Goal: Information Seeking & Learning: Find specific fact

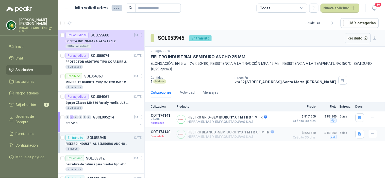
scroll to position [85, 0]
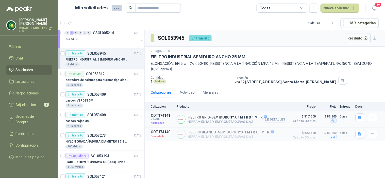
click at [277, 120] on button "Detalles" at bounding box center [276, 119] width 24 height 7
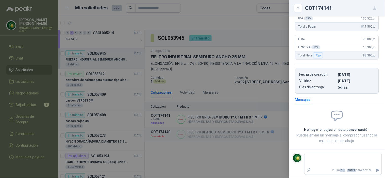
scroll to position [0, 0]
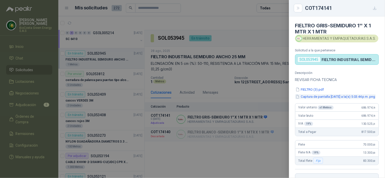
click at [322, 97] on button "Captura de pantalla [DATE] a la(s) 5.03.44 p.m..png" at bounding box center [335, 96] width 81 height 5
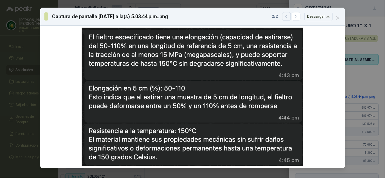
click at [285, 20] on button "button" at bounding box center [286, 16] width 9 height 9
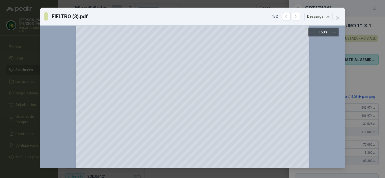
scroll to position [141, 0]
click at [336, 19] on icon "close" at bounding box center [338, 18] width 4 height 4
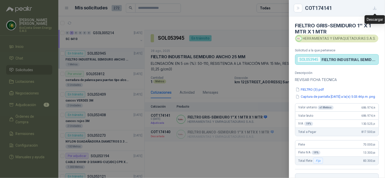
click at [374, 9] on icon "button" at bounding box center [375, 8] width 4 height 4
click at [255, 79] on div at bounding box center [192, 89] width 385 height 178
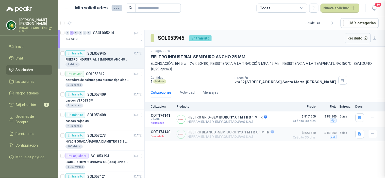
scroll to position [109, 0]
click at [277, 119] on button "Detalles" at bounding box center [276, 119] width 24 height 7
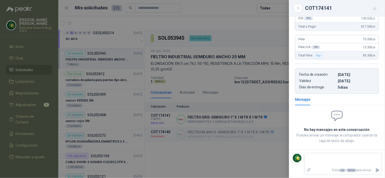
scroll to position [0, 0]
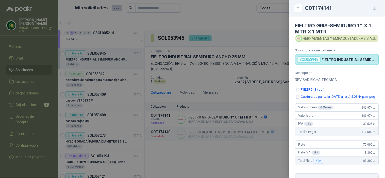
drag, startPoint x: 325, startPoint y: 128, endPoint x: 346, endPoint y: 79, distance: 53.2
click at [346, 79] on p "REVISAR FICHA TECNICA" at bounding box center [337, 80] width 84 height 6
click at [254, 27] on div at bounding box center [192, 89] width 385 height 178
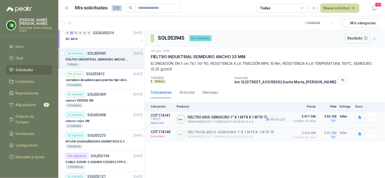
click at [272, 122] on button "Detalles" at bounding box center [276, 119] width 24 height 7
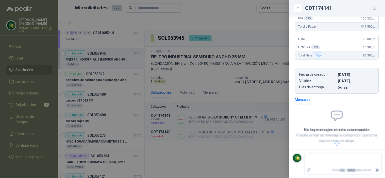
click at [272, 122] on div at bounding box center [192, 89] width 385 height 178
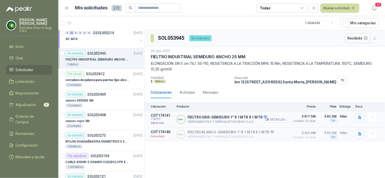
click at [272, 122] on button "Detalles" at bounding box center [276, 119] width 24 height 7
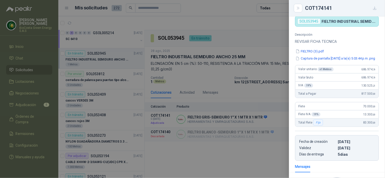
scroll to position [40, 0]
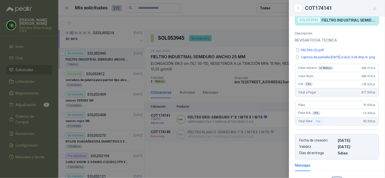
click at [258, 102] on div at bounding box center [192, 89] width 385 height 178
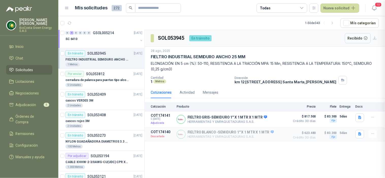
scroll to position [109, 0]
click at [286, 119] on button "Detalles" at bounding box center [276, 119] width 24 height 7
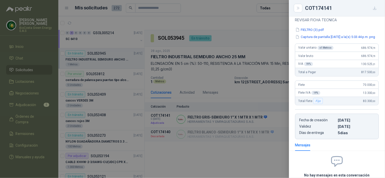
scroll to position [59, 0]
drag, startPoint x: 357, startPoint y: 88, endPoint x: 373, endPoint y: 89, distance: 16.0
click at [373, 89] on div "Flete 70.000 ,00" at bounding box center [337, 86] width 83 height 8
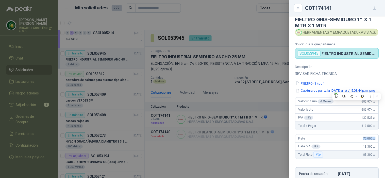
scroll to position [0, 0]
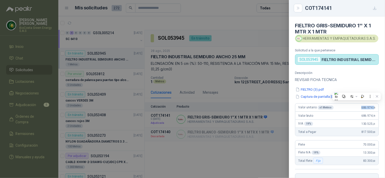
drag, startPoint x: 357, startPoint y: 113, endPoint x: 371, endPoint y: 112, distance: 13.8
click at [371, 112] on div "Valor unitario x 1 Metros 686.974 ,79" at bounding box center [337, 108] width 83 height 8
copy span "686.974 ,7"
click at [356, 136] on div "Total a Pagar 817.500 ,00" at bounding box center [337, 132] width 83 height 8
click at [210, 117] on div at bounding box center [192, 89] width 385 height 178
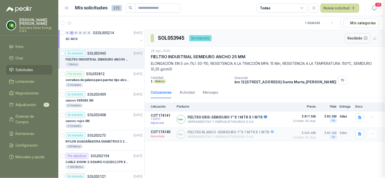
scroll to position [109, 0]
click at [375, 10] on icon "button" at bounding box center [374, 8] width 6 height 6
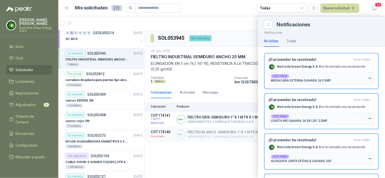
click at [214, 22] on div at bounding box center [221, 97] width 327 height 162
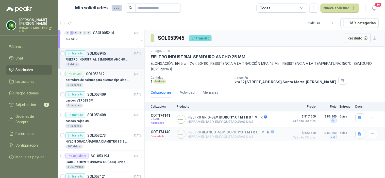
scroll to position [0, 0]
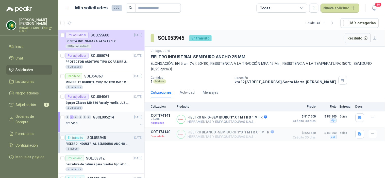
click at [93, 123] on div "SC 6410" at bounding box center [102, 124] width 73 height 6
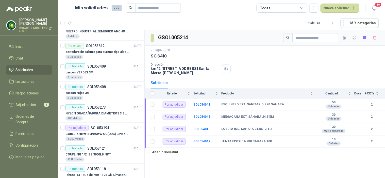
scroll to position [141, 0]
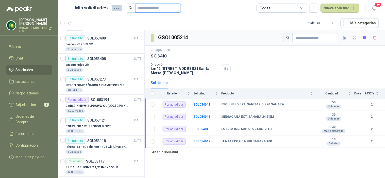
click at [155, 7] on input "text" at bounding box center [156, 8] width 36 height 9
click at [155, 7] on input "********" at bounding box center [156, 8] width 36 height 9
click at [156, 7] on input "********" at bounding box center [156, 8] width 36 height 9
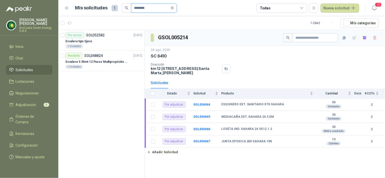
scroll to position [0, 0]
type input "********"
click at [99, 34] on p "SOL052582" at bounding box center [95, 36] width 19 height 4
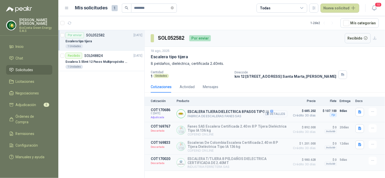
click at [281, 115] on button "Detalles" at bounding box center [276, 114] width 24 height 7
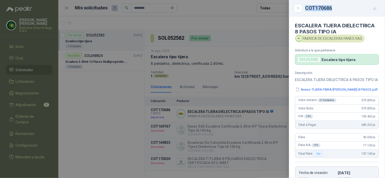
drag, startPoint x: 307, startPoint y: 9, endPoint x: 335, endPoint y: 8, distance: 28.7
click at [335, 8] on div "COT170686" at bounding box center [342, 8] width 74 height 8
copy div "COT170686"
click at [262, 60] on div at bounding box center [192, 89] width 385 height 178
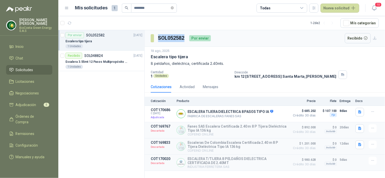
drag, startPoint x: 159, startPoint y: 37, endPoint x: 187, endPoint y: 35, distance: 28.5
click at [187, 35] on div "SOL052582 Por enviar" at bounding box center [181, 38] width 60 height 10
copy h3 "SOL052582"
click at [201, 73] on p "Cantidad" at bounding box center [191, 73] width 80 height 4
